Goal: Transaction & Acquisition: Purchase product/service

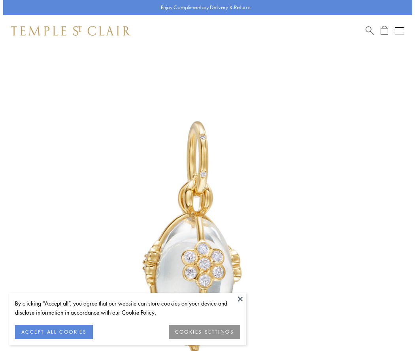
scroll to position [43, 0]
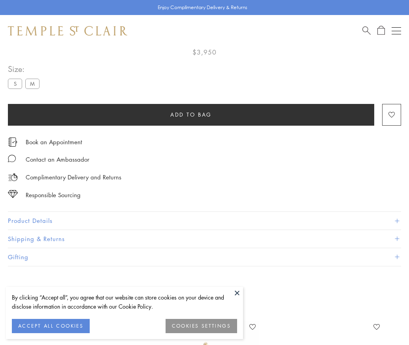
click at [191, 114] on span "Add to bag" at bounding box center [190, 114] width 41 height 9
